Goal: Navigation & Orientation: Find specific page/section

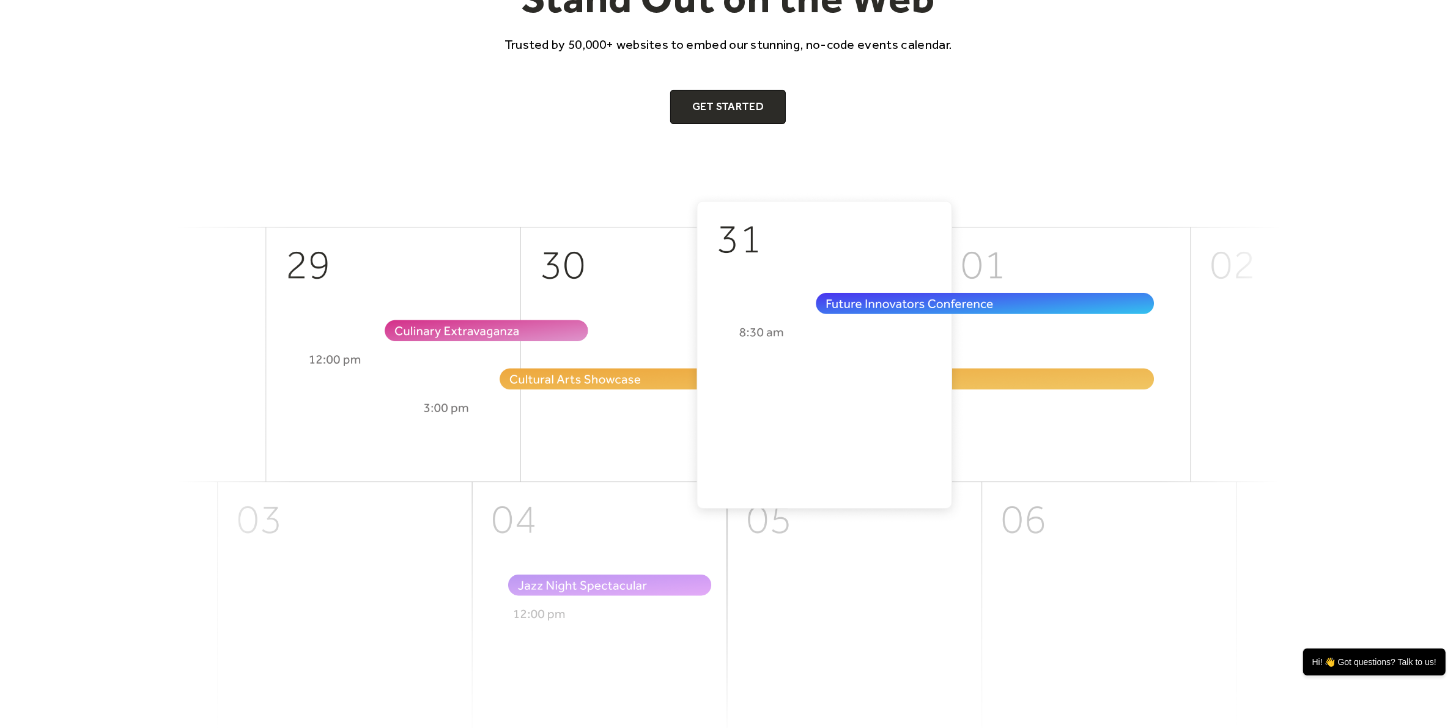
scroll to position [306, 0]
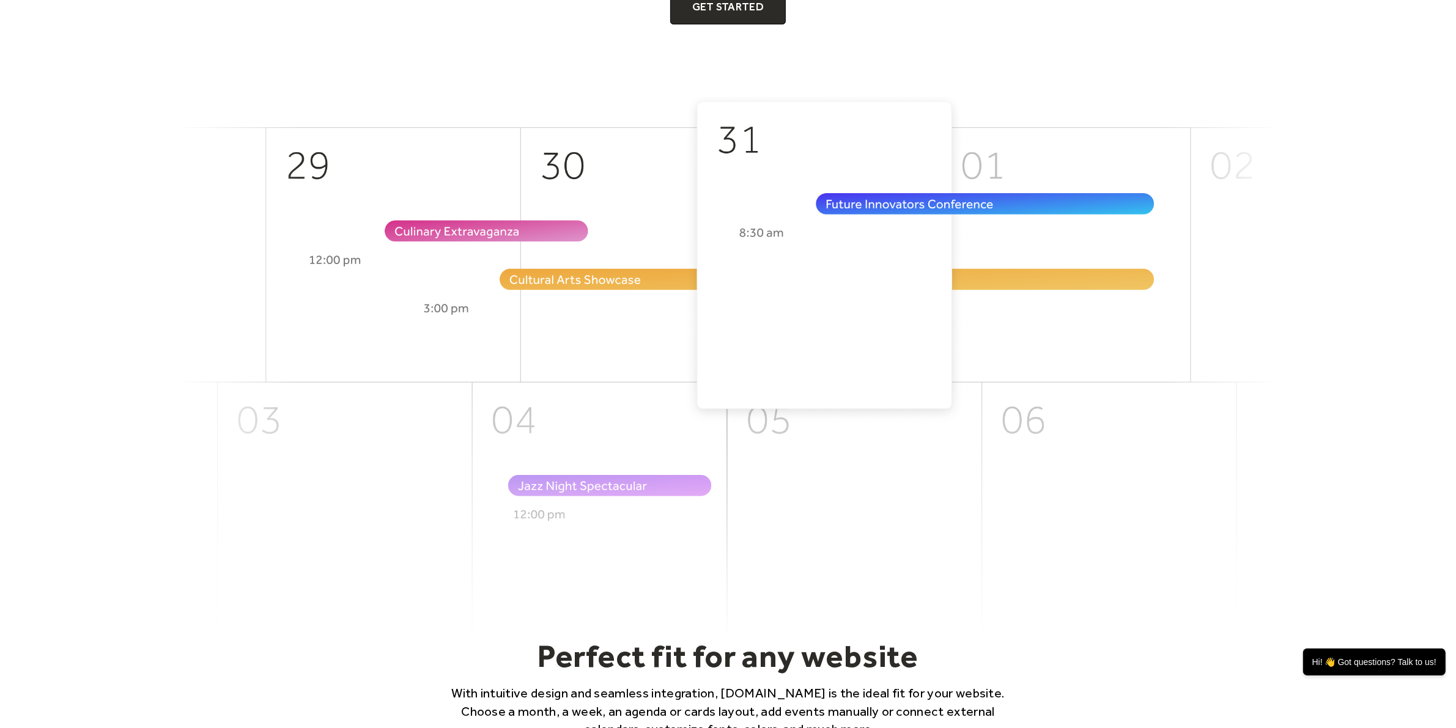
click at [1327, 297] on header "We Help Your Events Stand Out on the Web Trusted by 50,000+ websites to embed o…" at bounding box center [728, 194] width 1456 height 886
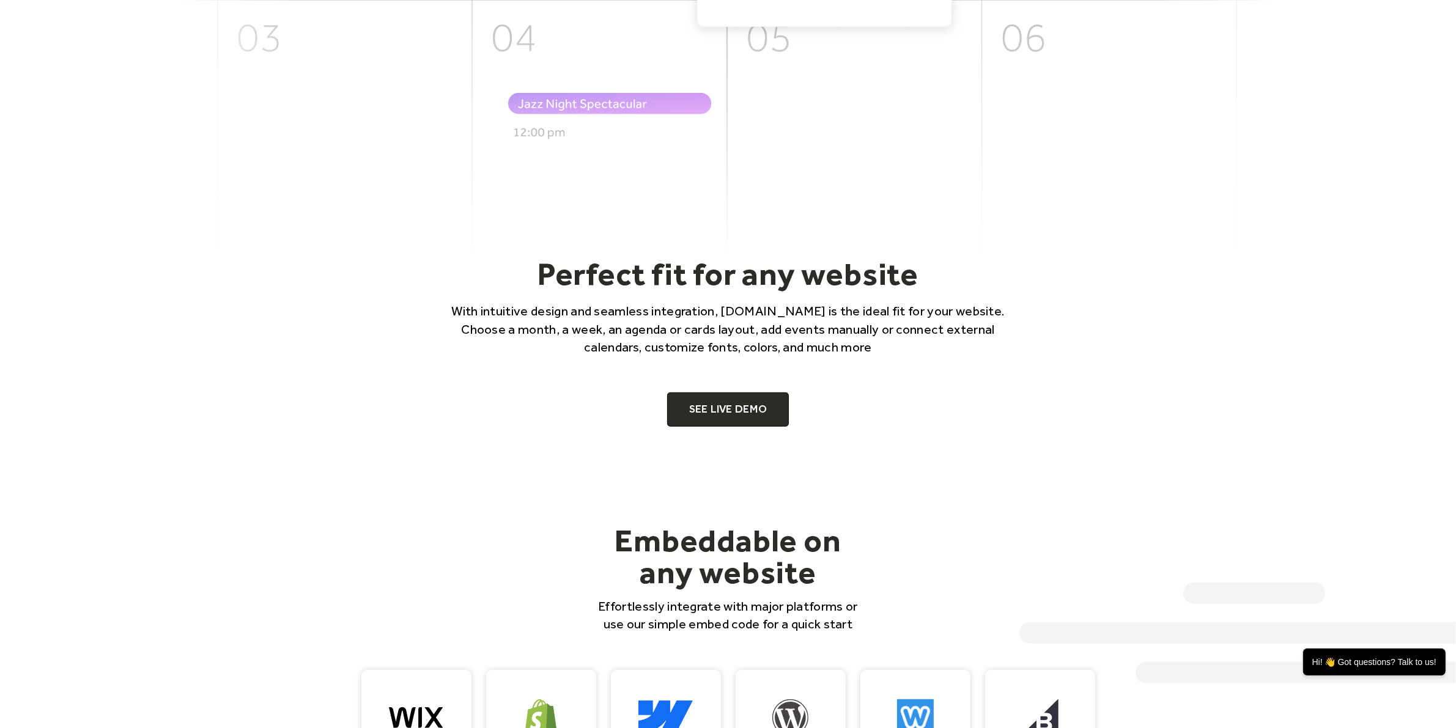
scroll to position [0, 0]
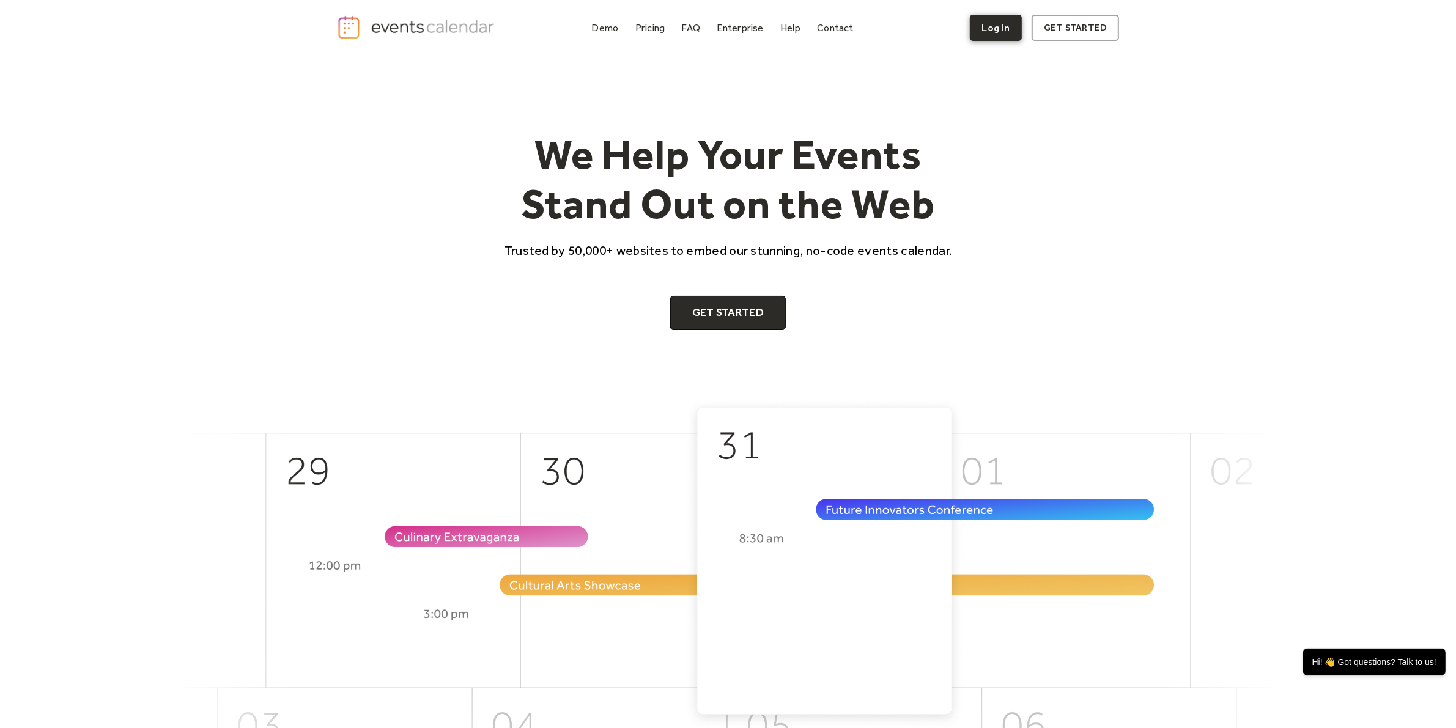
click at [999, 26] on link "Log In" at bounding box center [996, 28] width 52 height 26
click at [603, 31] on div "Demo" at bounding box center [605, 27] width 27 height 7
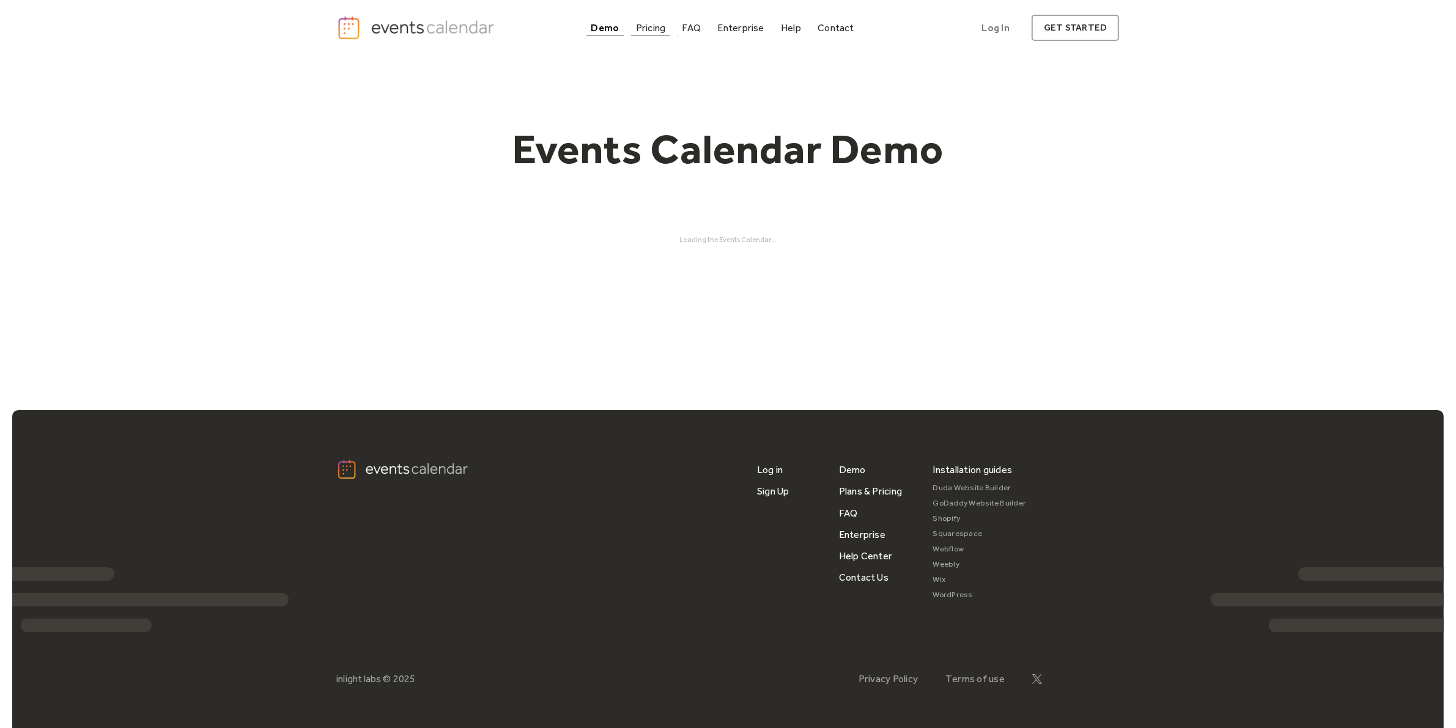
click at [647, 31] on div "Pricing" at bounding box center [651, 27] width 30 height 7
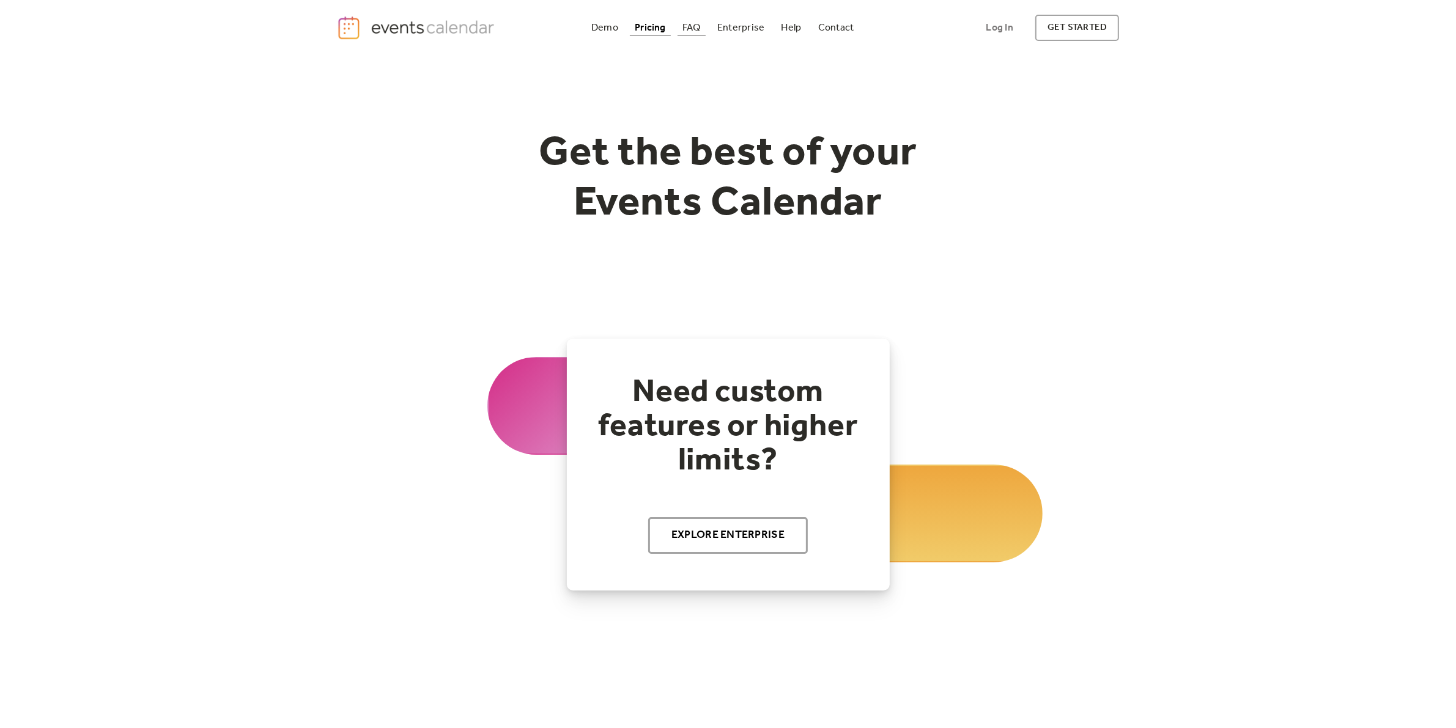
click at [691, 31] on div "FAQ" at bounding box center [691, 27] width 18 height 7
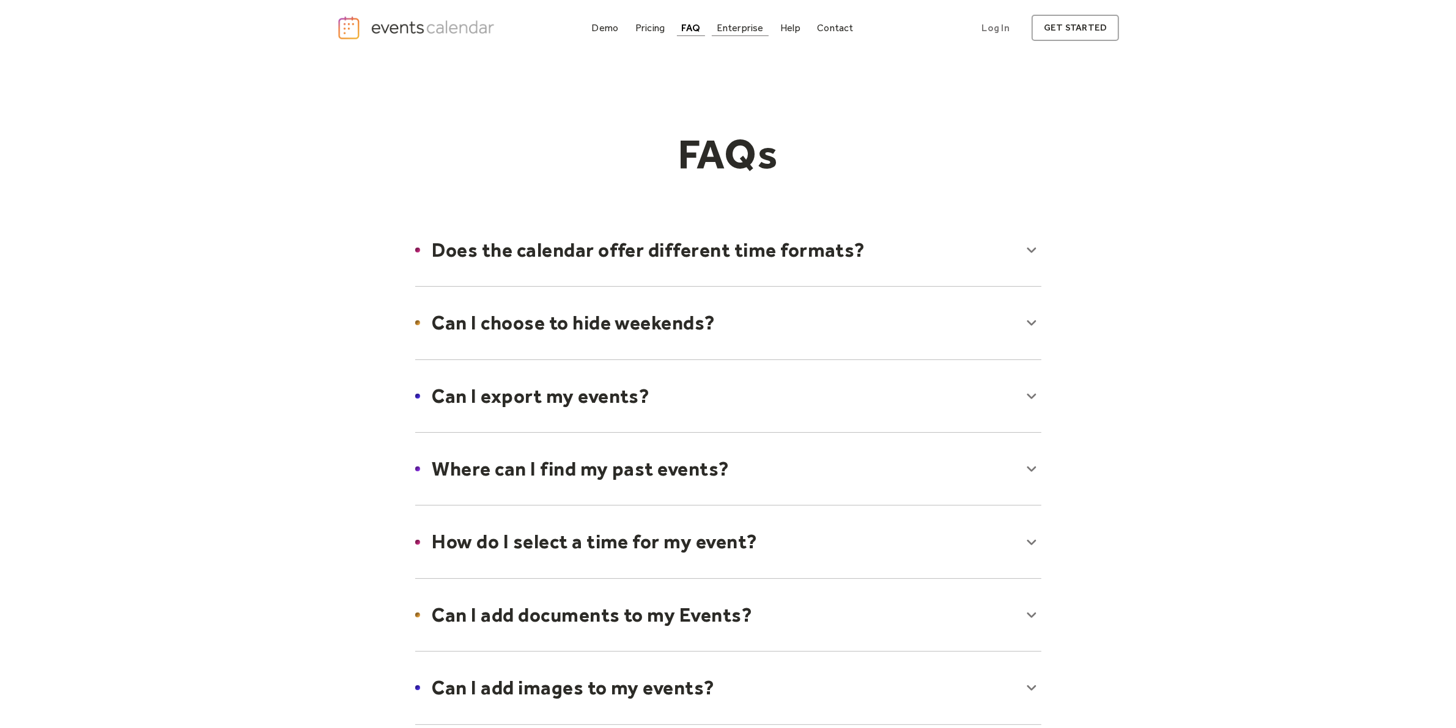
click at [759, 31] on div "Enterprise" at bounding box center [739, 27] width 46 height 7
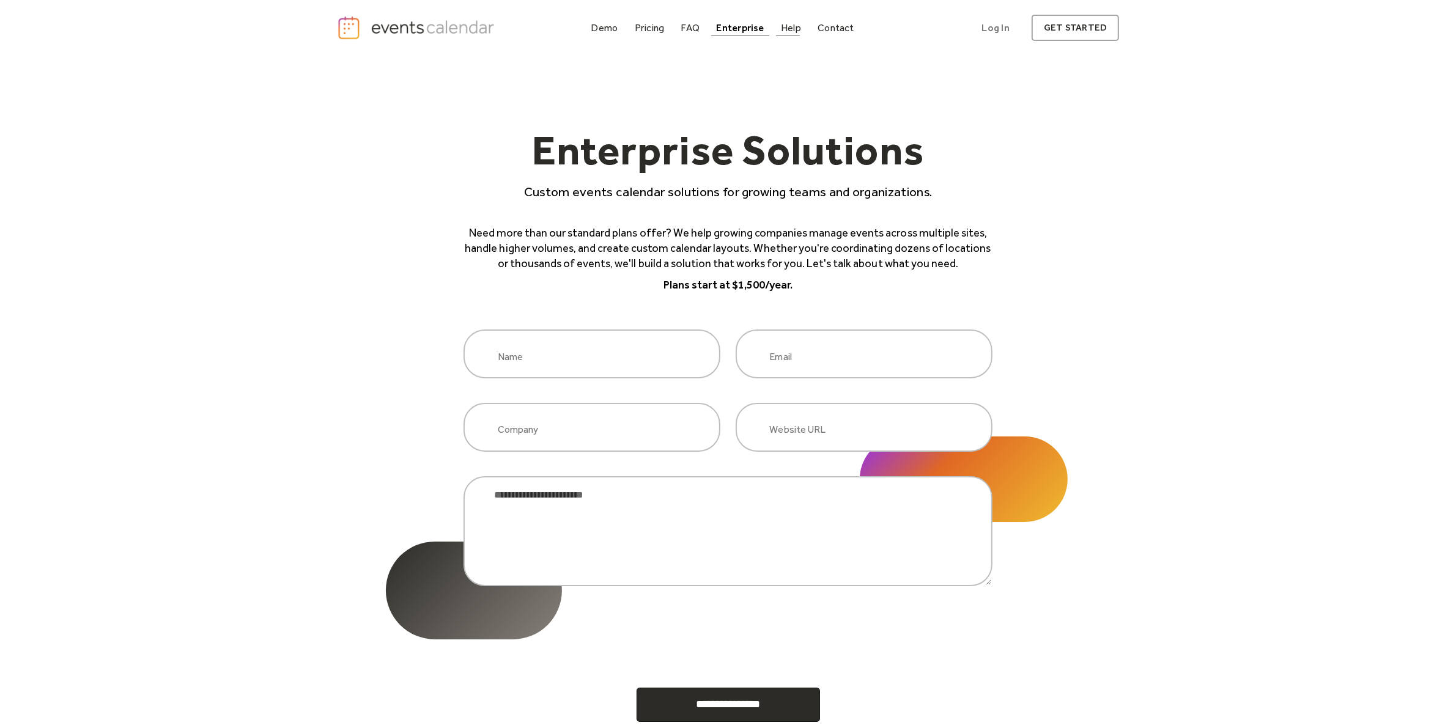
click at [783, 32] on link "Help" at bounding box center [791, 28] width 30 height 17
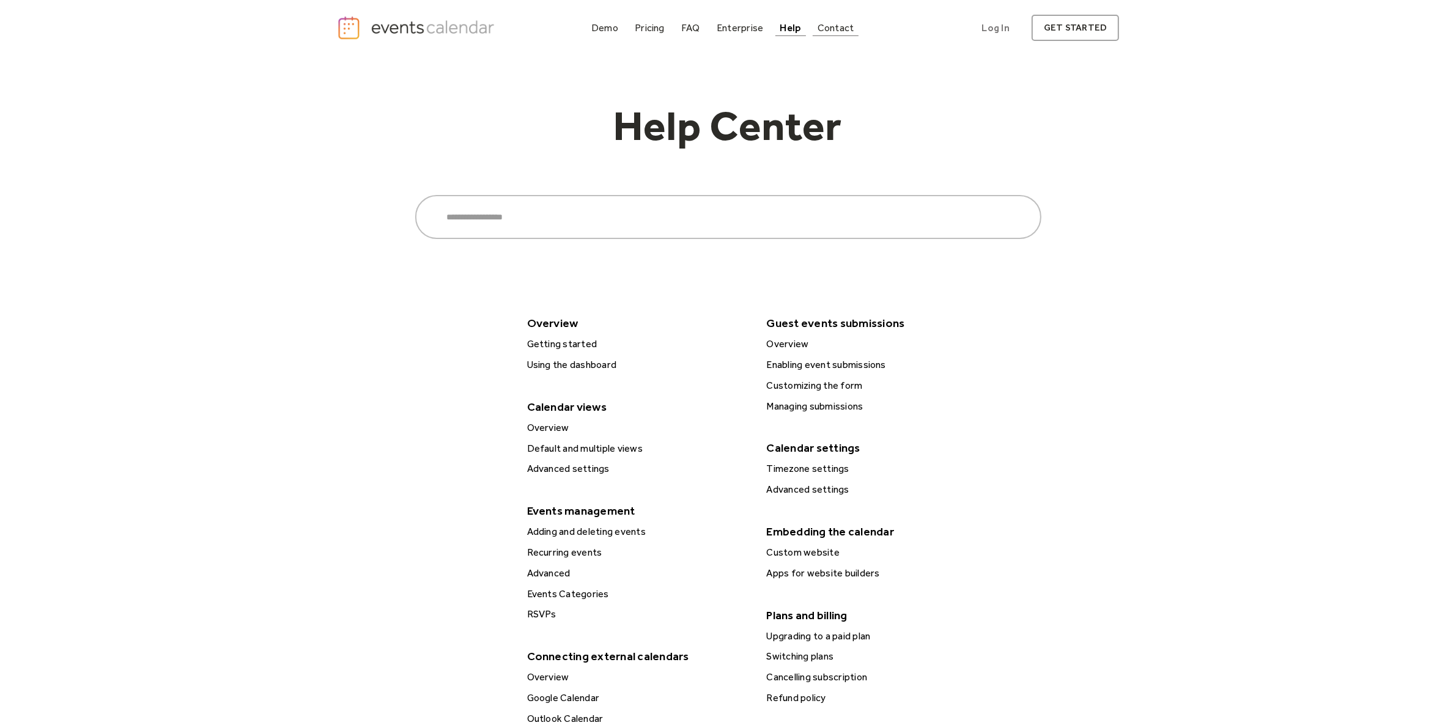
click at [841, 28] on div "Contact" at bounding box center [835, 27] width 37 height 7
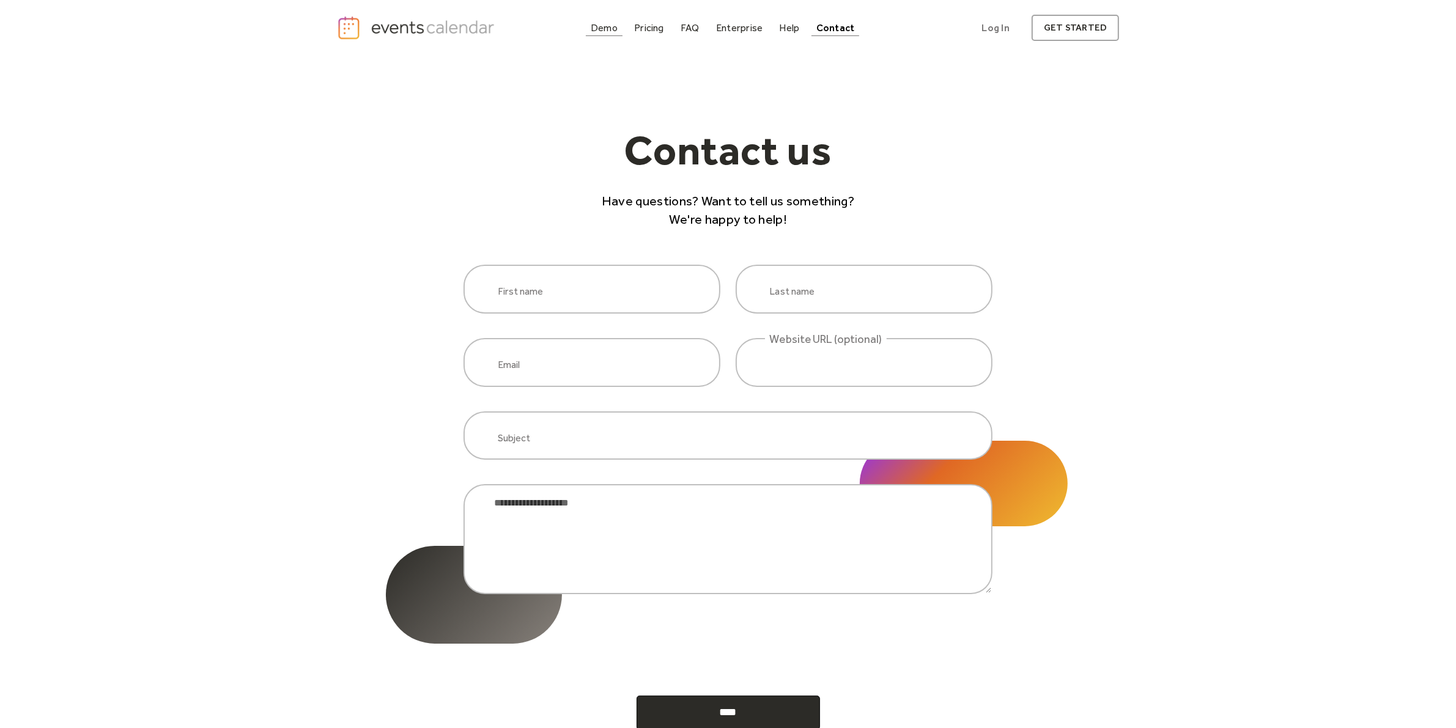
click at [600, 29] on div "Demo" at bounding box center [604, 27] width 27 height 7
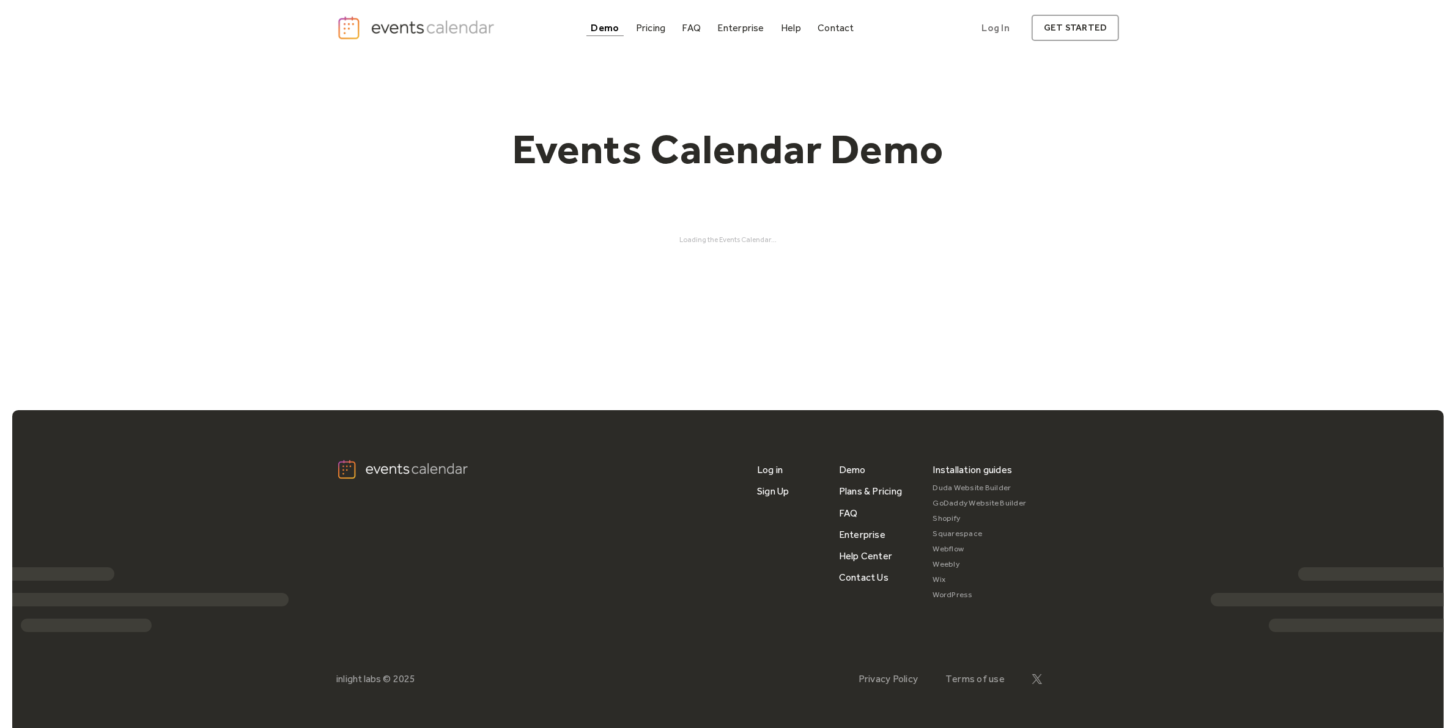
click at [735, 239] on div "Loading the Events Calendar..." at bounding box center [728, 239] width 782 height 9
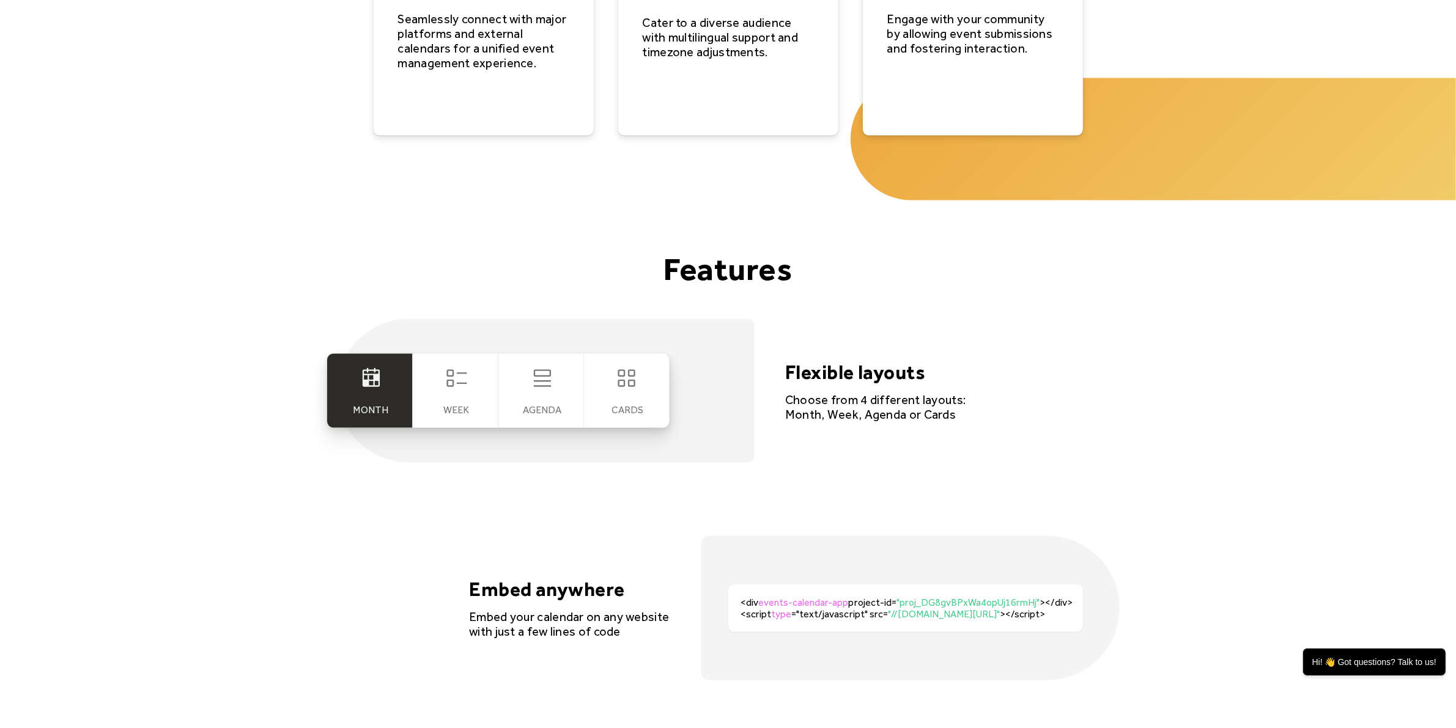
scroll to position [2140, 0]
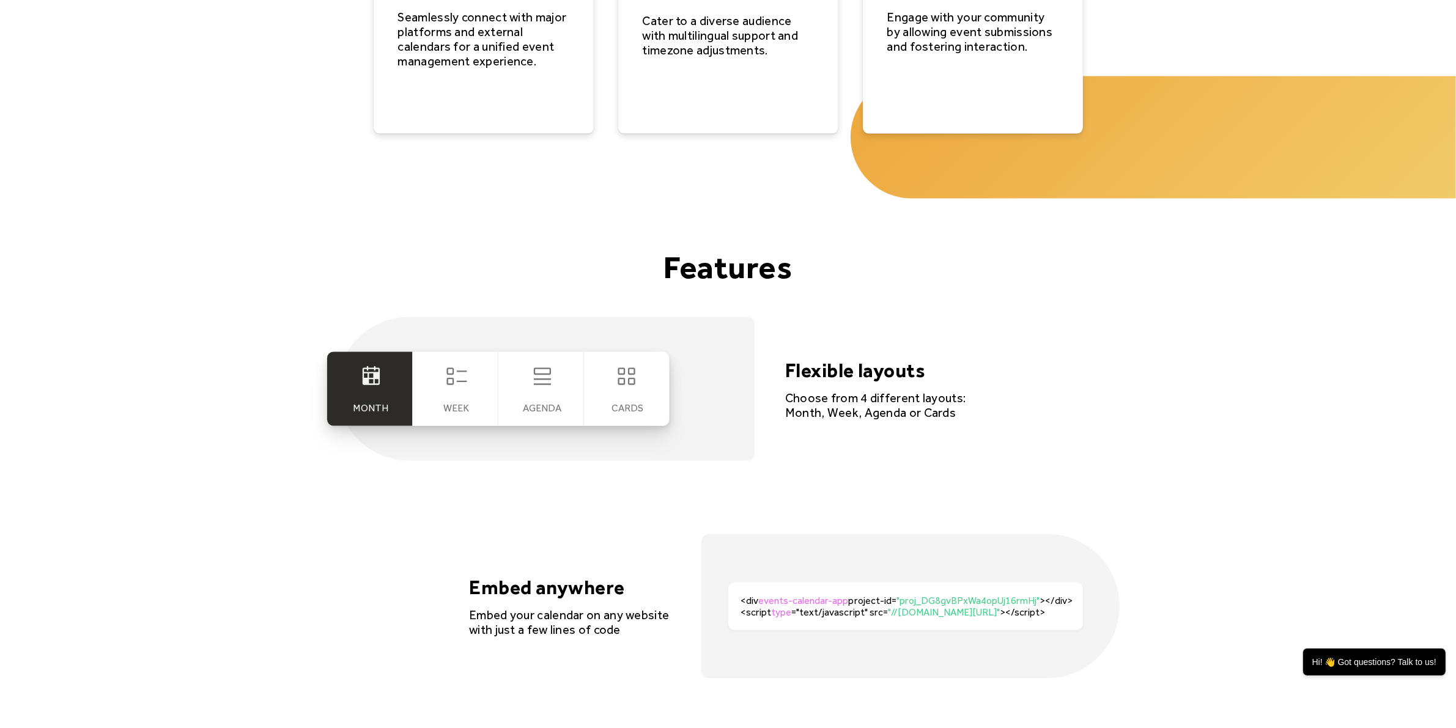
click at [473, 399] on div "Week" at bounding box center [456, 389] width 86 height 74
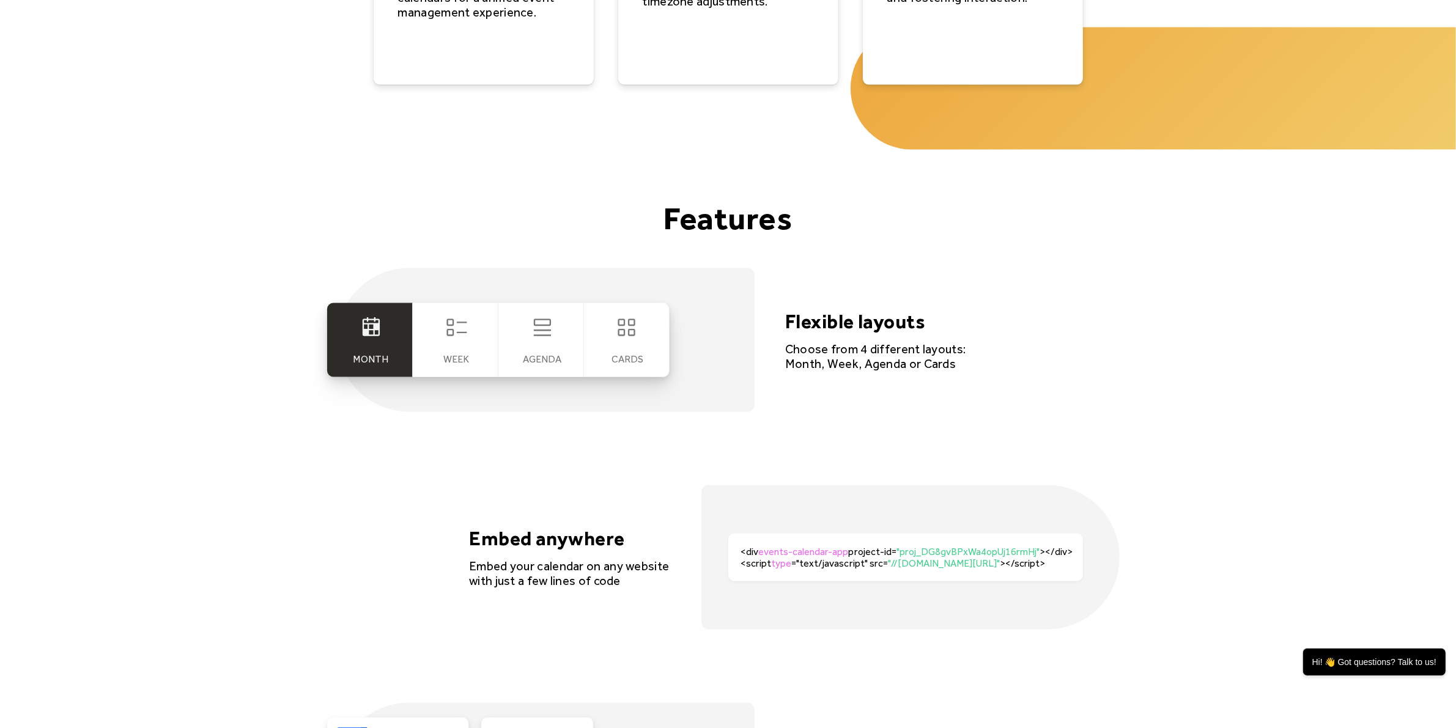
scroll to position [2216, 0]
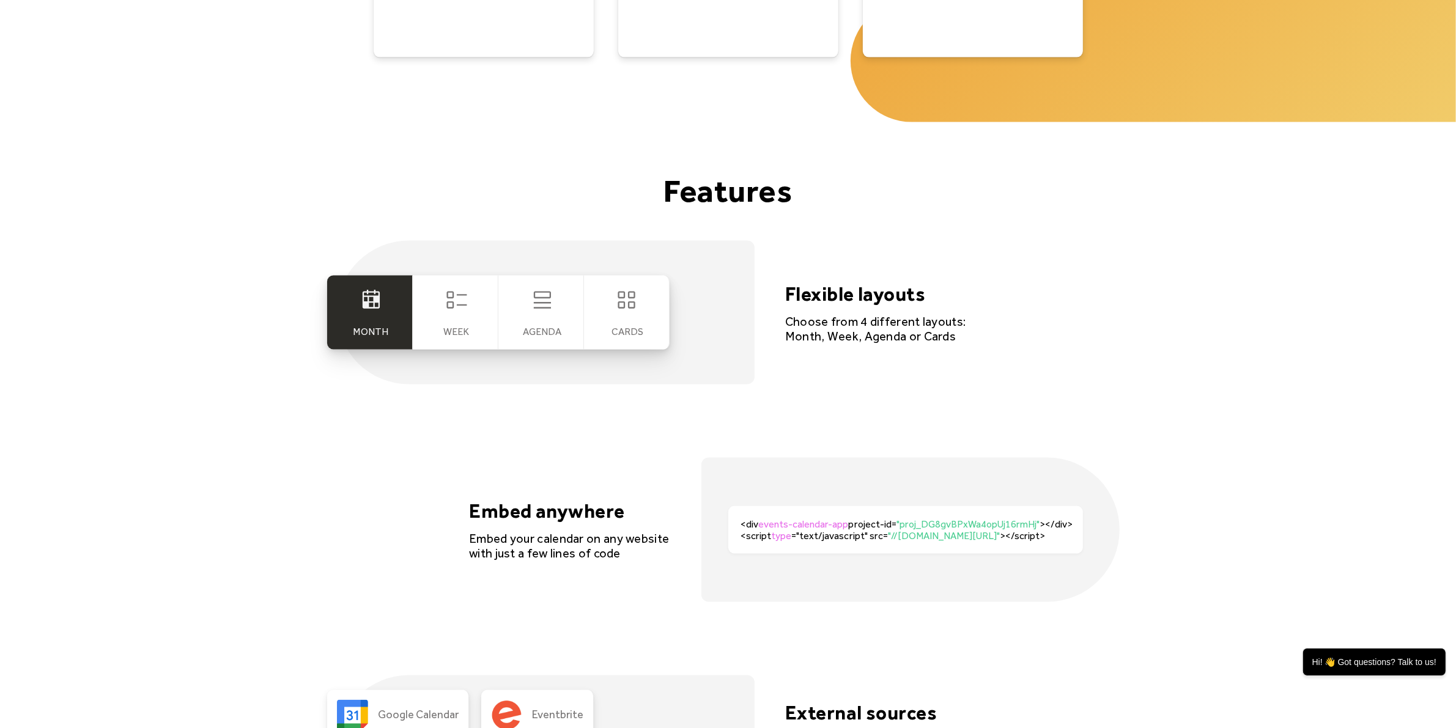
click at [465, 315] on div "Week" at bounding box center [456, 313] width 86 height 74
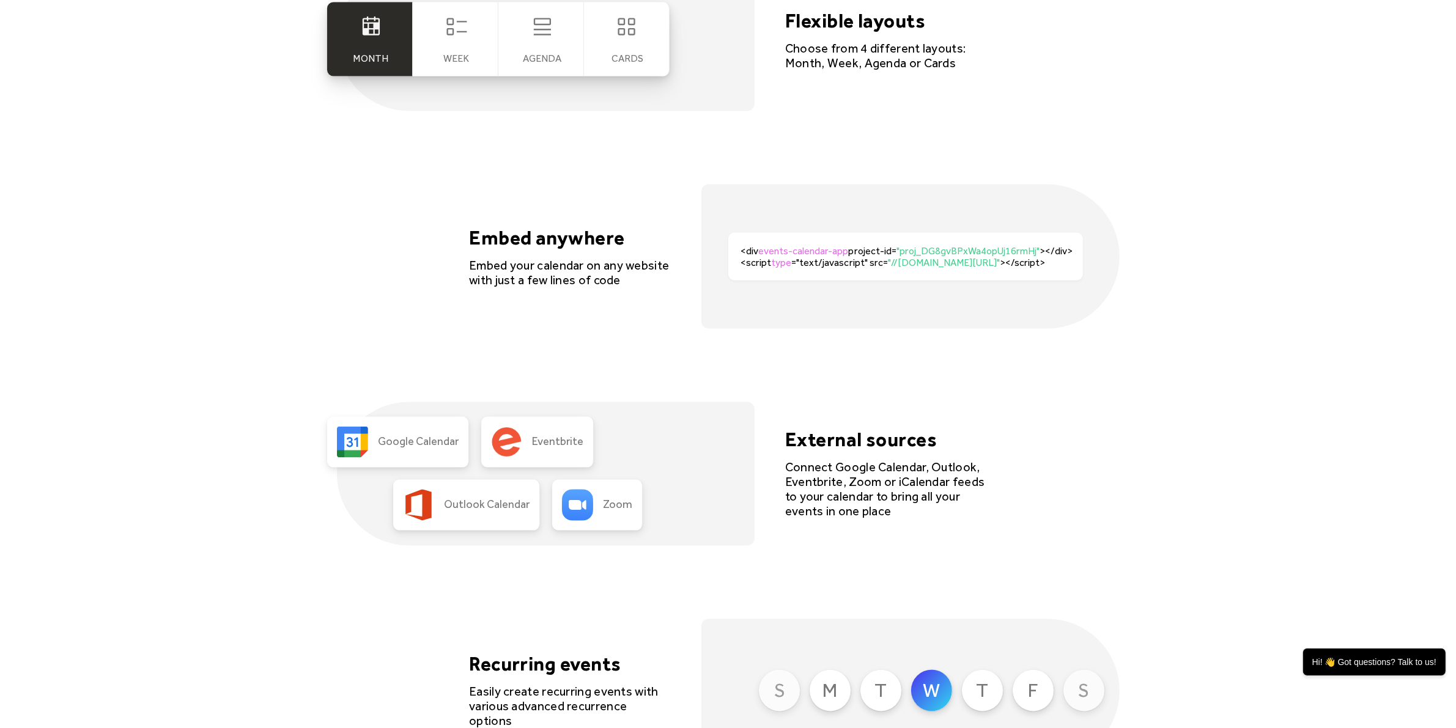
scroll to position [1878, 0]
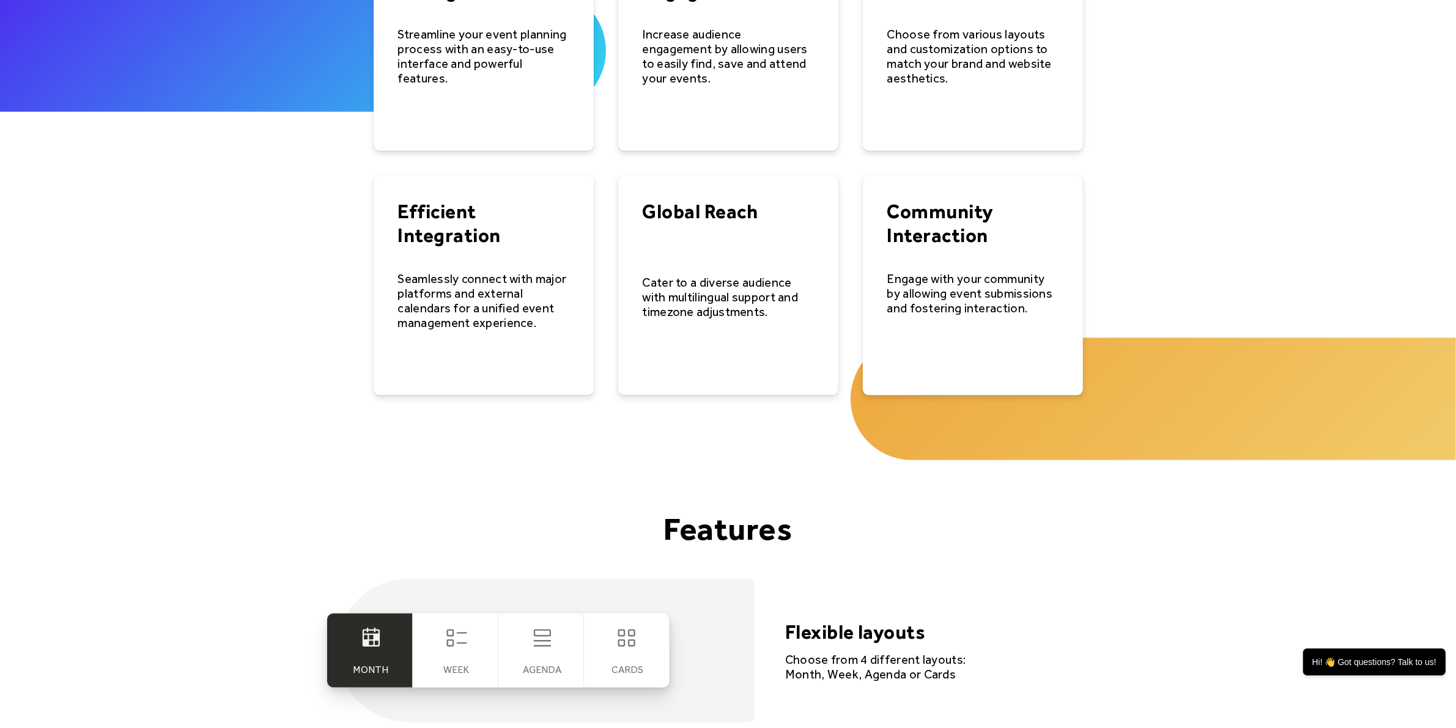
click at [445, 650] on icon at bounding box center [456, 638] width 24 height 24
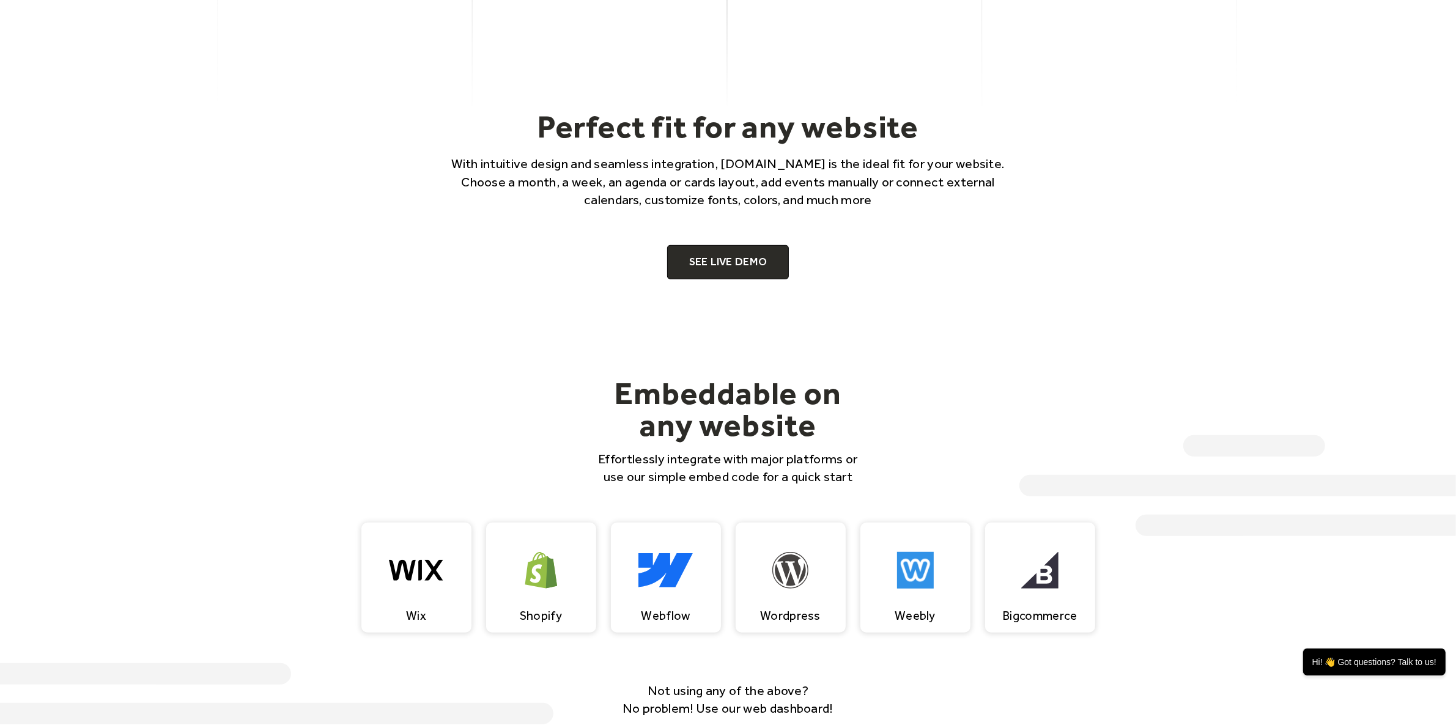
scroll to position [808, 0]
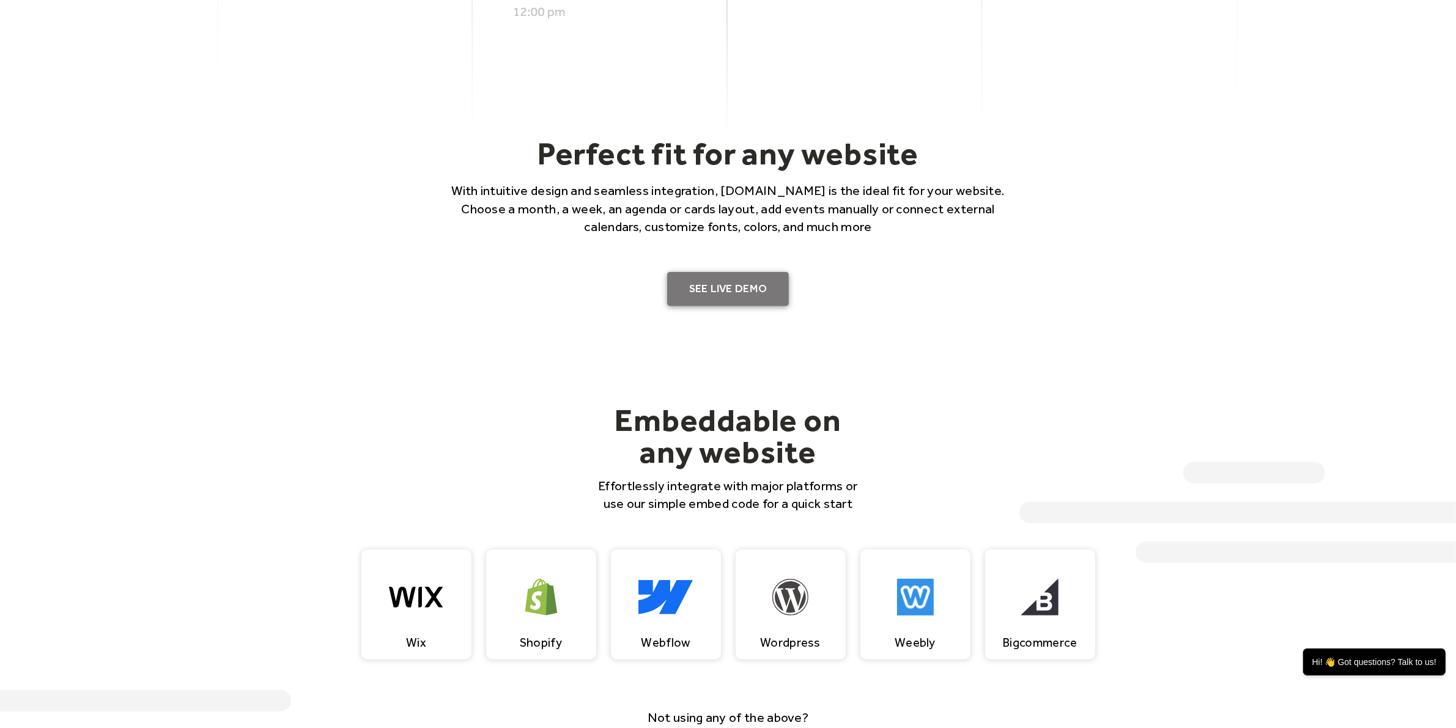
click at [735, 285] on link "SEE LIVE DEMO" at bounding box center [728, 289] width 122 height 34
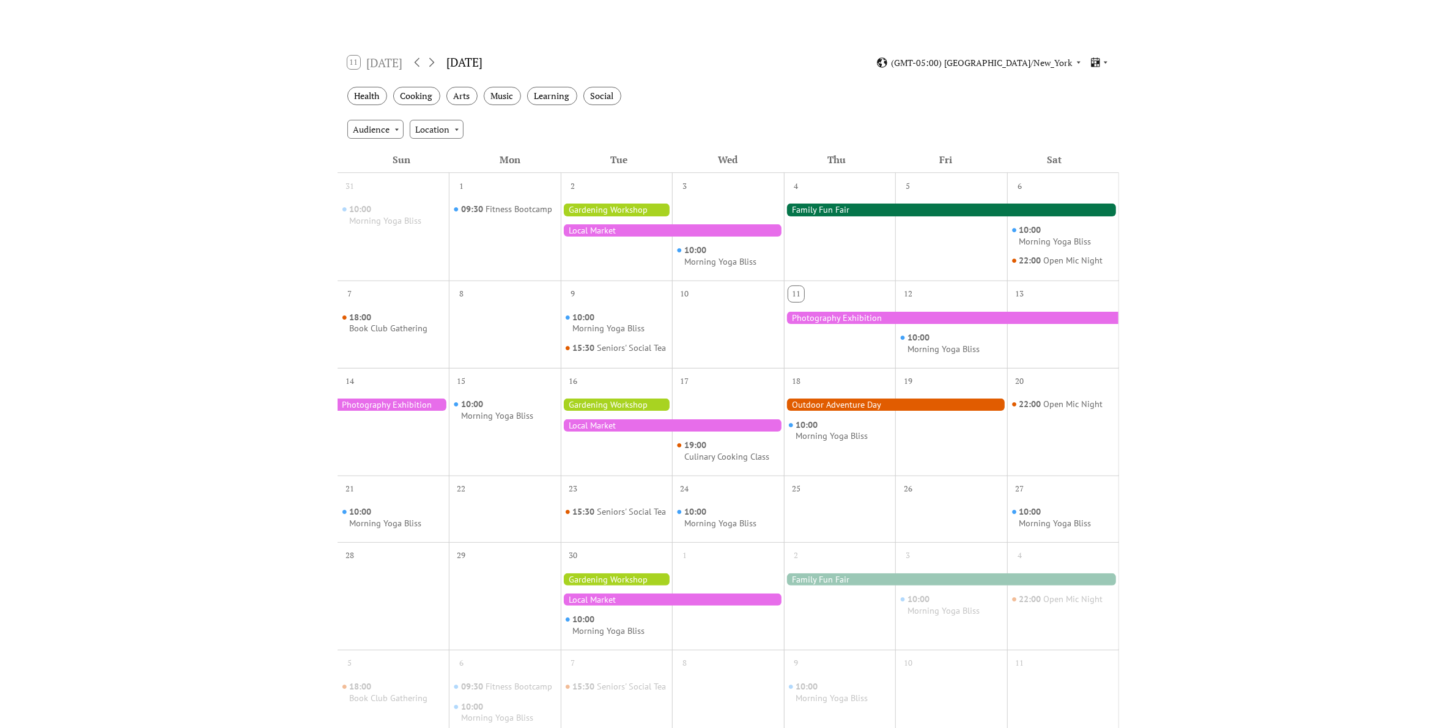
scroll to position [76, 0]
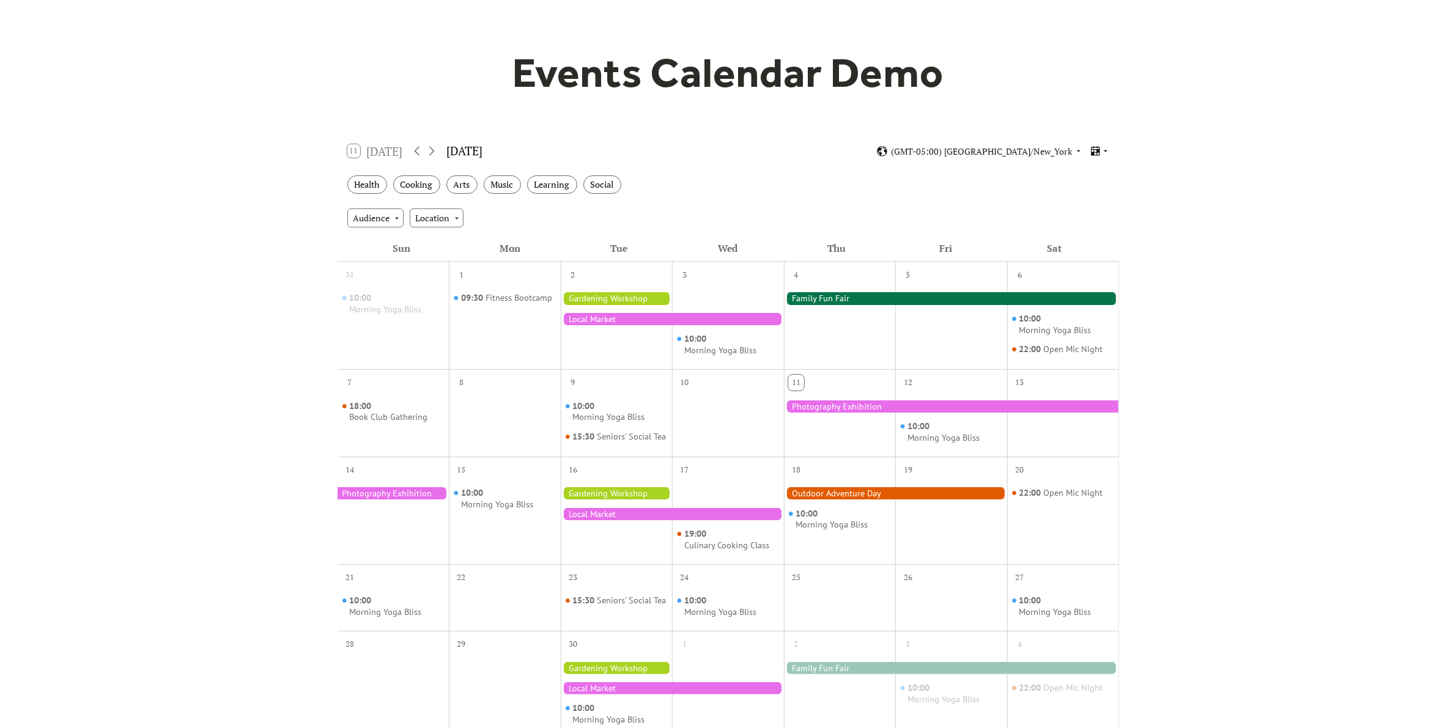
click at [1101, 154] on icon at bounding box center [1095, 151] width 12 height 12
click at [1096, 219] on span "Agenda" at bounding box center [1083, 214] width 29 height 13
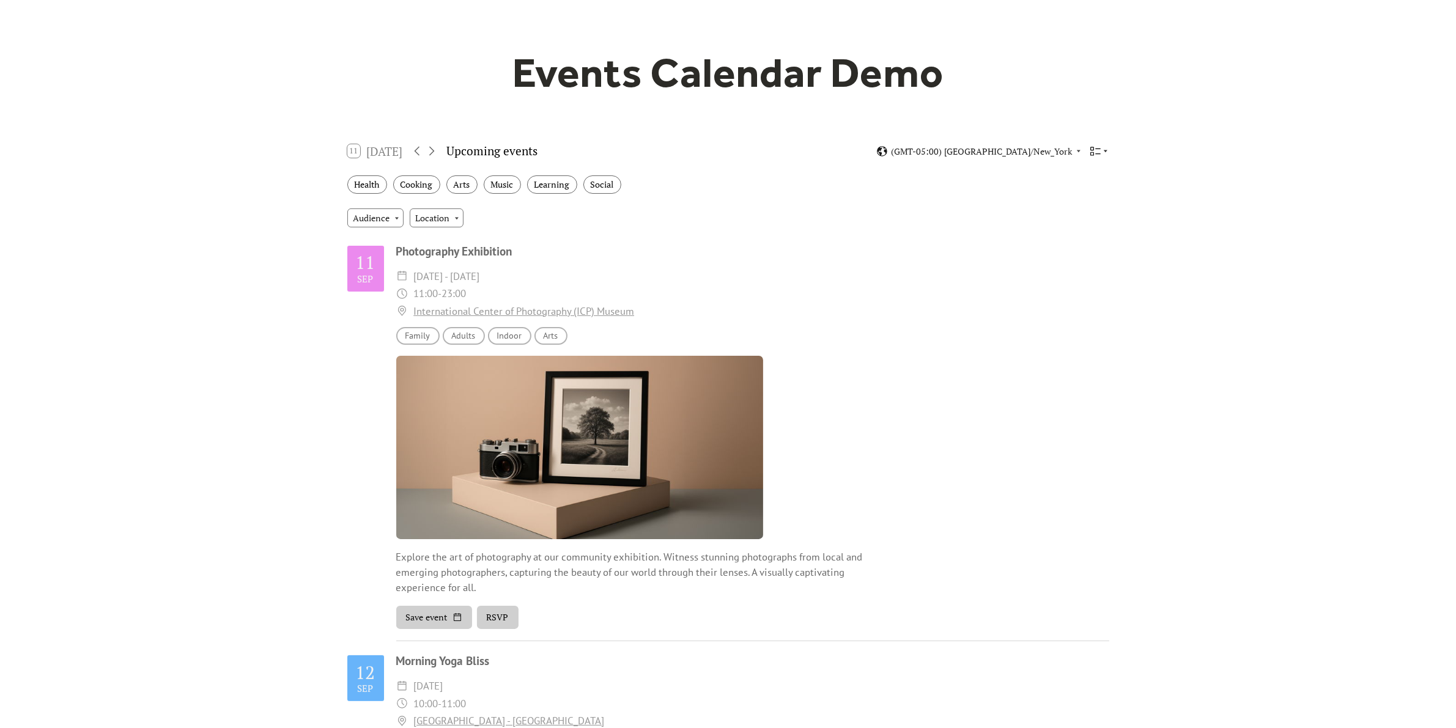
click at [1102, 152] on icon at bounding box center [1105, 150] width 7 height 7
click at [1084, 197] on span "Cards" at bounding box center [1080, 191] width 22 height 13
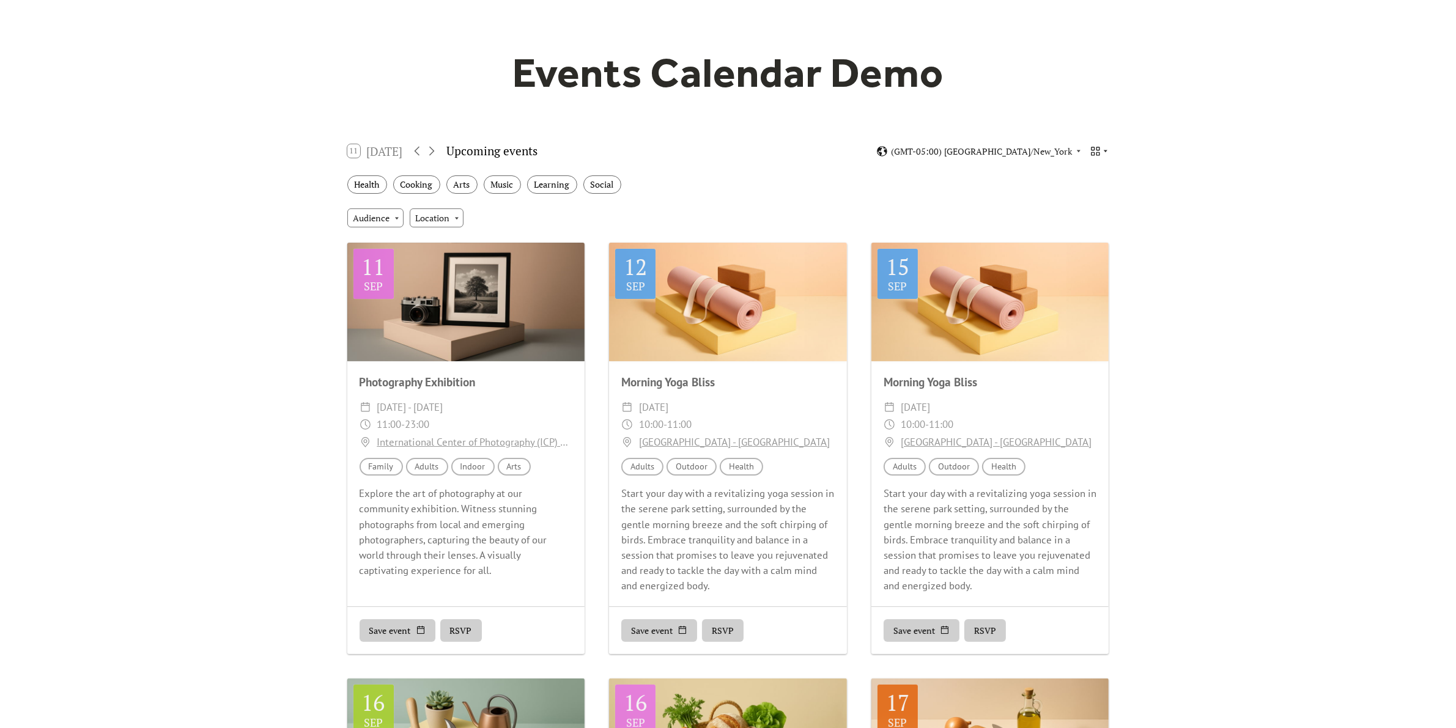
click at [1096, 154] on icon at bounding box center [1095, 151] width 9 height 9
click at [1093, 240] on div "Week" at bounding box center [1077, 237] width 64 height 23
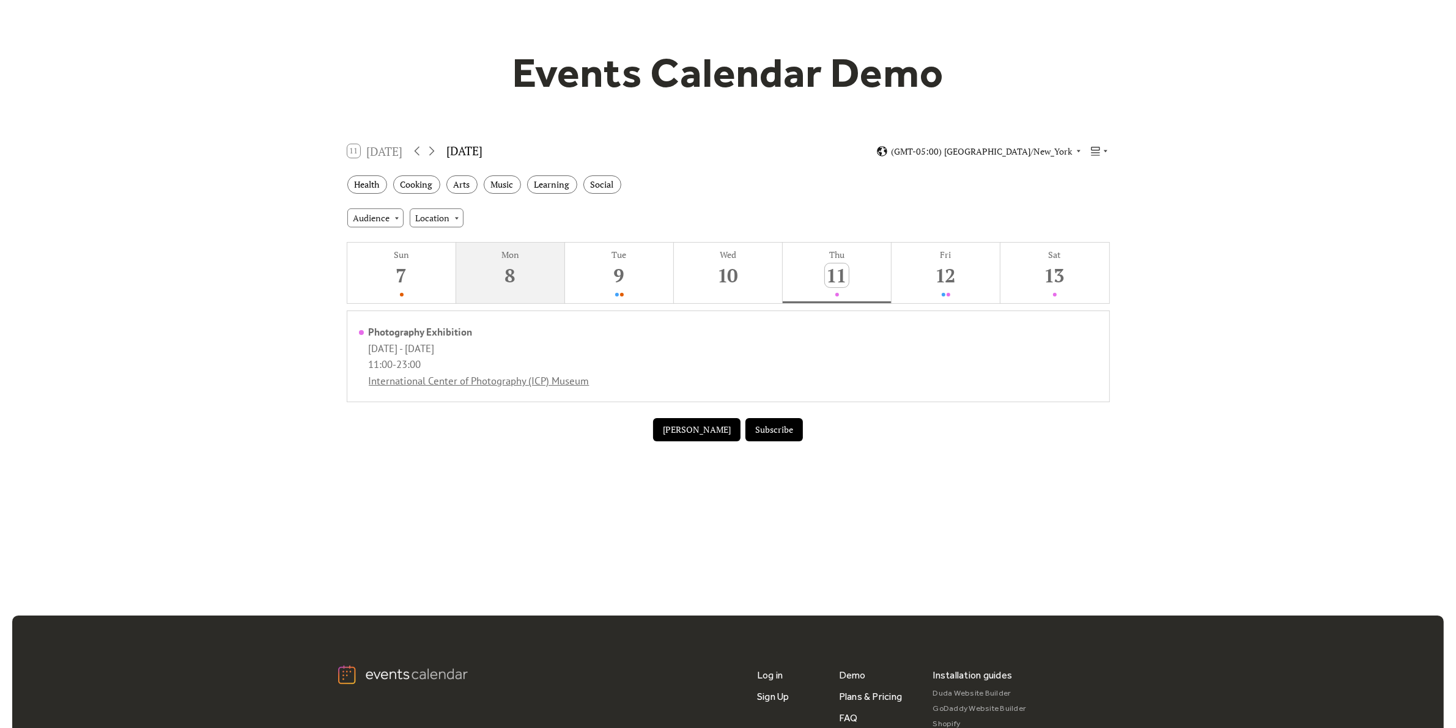
click at [526, 280] on button "Mon 8" at bounding box center [510, 273] width 109 height 61
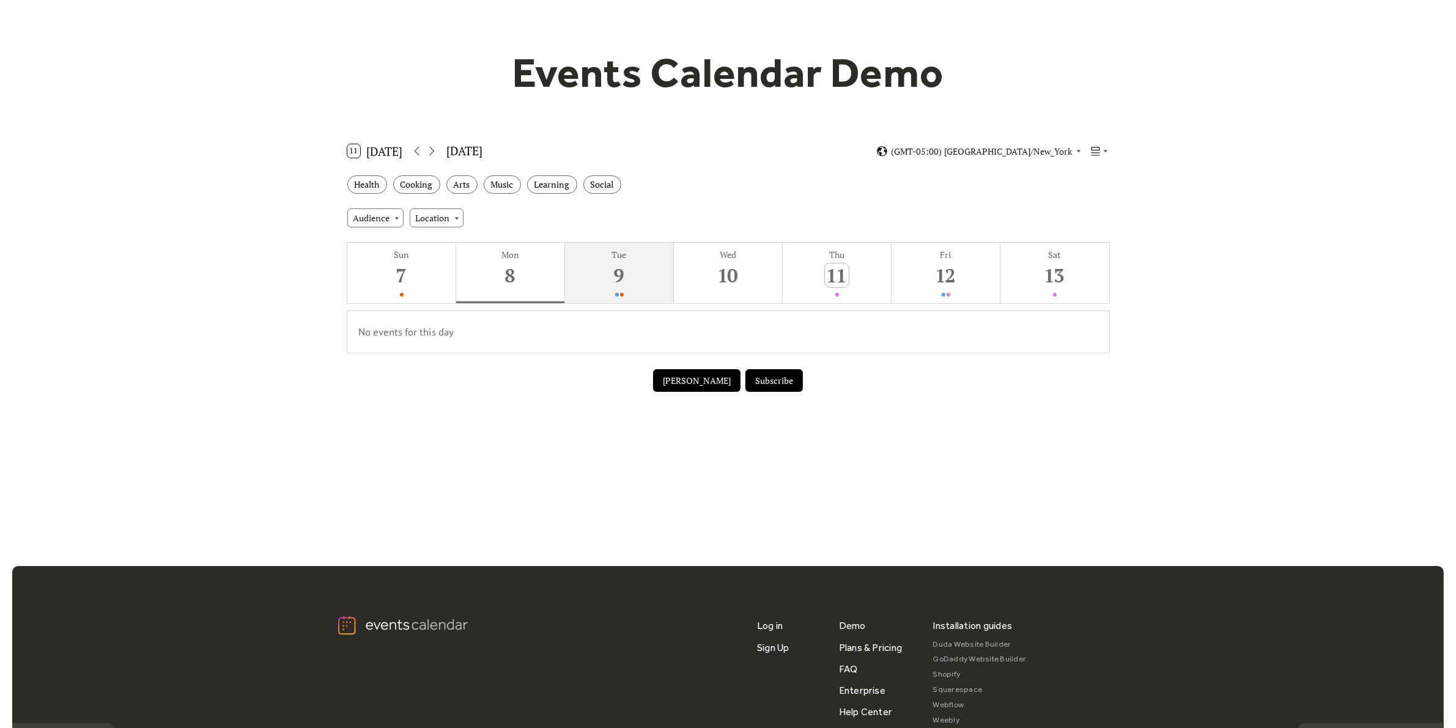
click at [622, 282] on div "9" at bounding box center [619, 275] width 24 height 24
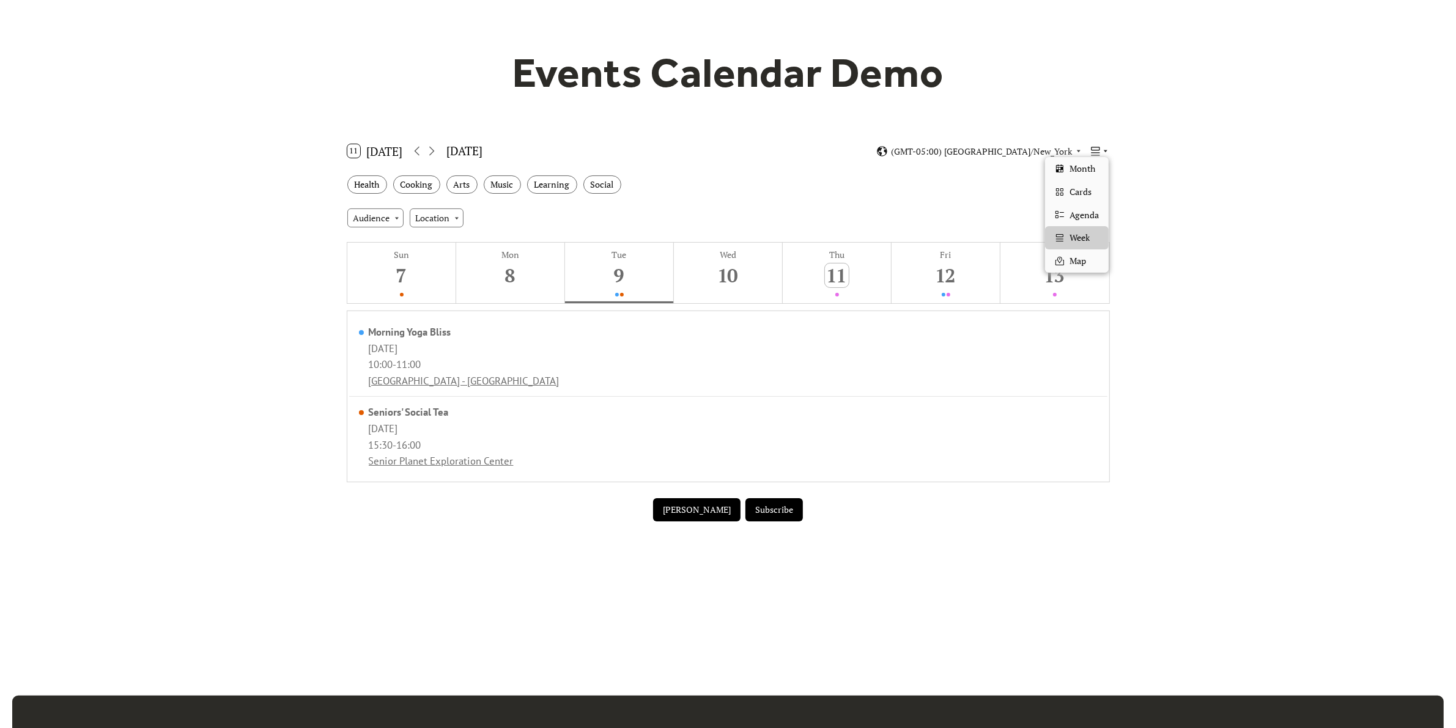
click at [1102, 150] on icon at bounding box center [1105, 150] width 7 height 7
click at [1092, 164] on span "Month" at bounding box center [1082, 168] width 26 height 13
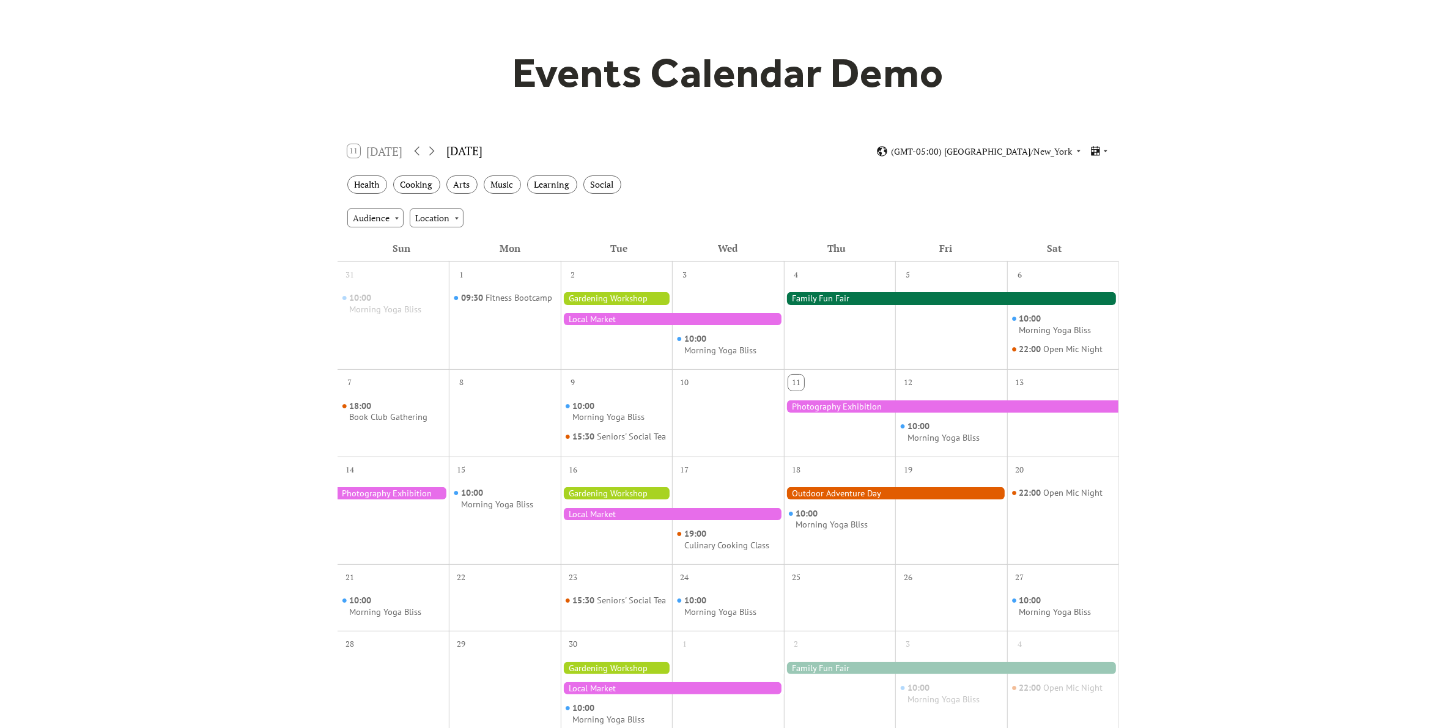
click at [1287, 230] on div "Events Calendar Demo Loading the Events Calendar..." at bounding box center [728, 460] width 1456 height 963
